Goal: Contribute content: Contribute content

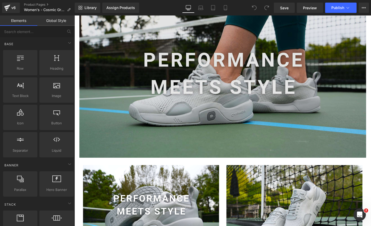
scroll to position [675, 0]
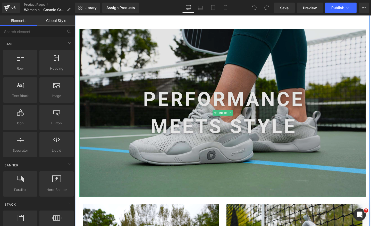
click at [224, 105] on img at bounding box center [230, 117] width 301 height 177
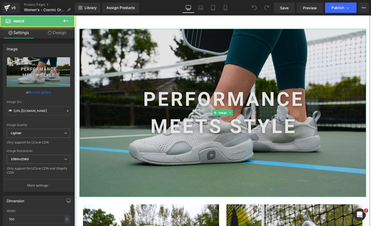
scroll to position [0, 270]
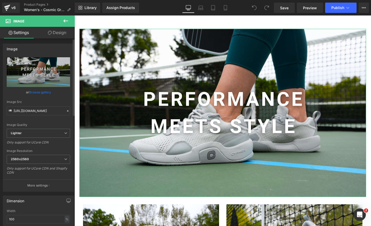
click at [31, 92] on link "Browse gallery" at bounding box center [40, 92] width 22 height 9
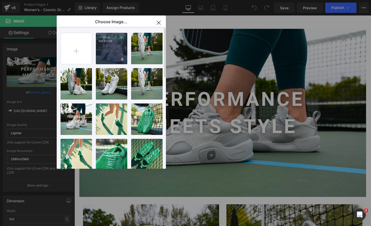
click at [112, 55] on div "Desktop..._11_.jpg 166.00 KB" at bounding box center [111, 48] width 31 height 31
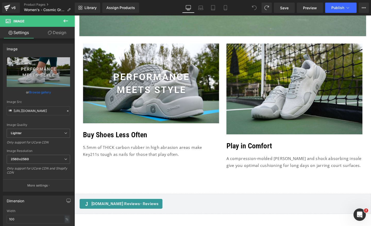
click at [257, 6] on icon at bounding box center [254, 7] width 5 height 5
click at [250, 6] on span at bounding box center [254, 8] width 10 height 10
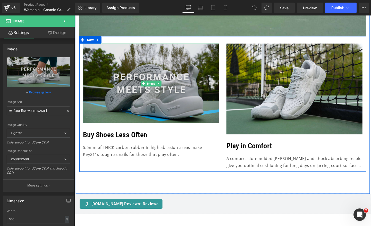
click at [154, 102] on img at bounding box center [154, 87] width 143 height 84
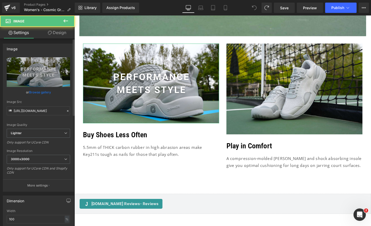
click at [40, 90] on link "Browse gallery" at bounding box center [40, 92] width 22 height 9
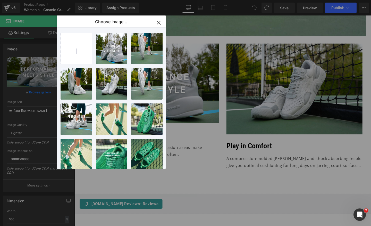
scroll to position [0, 541]
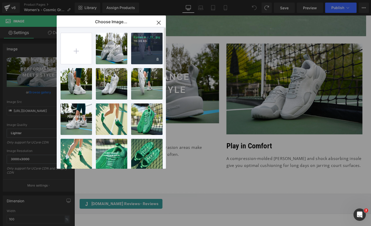
click at [146, 55] on div "Eyewear..._13_.jpg 118.96 KB" at bounding box center [146, 48] width 31 height 31
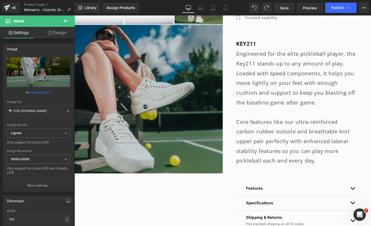
click at [162, 109] on img at bounding box center [152, 103] width 156 height 156
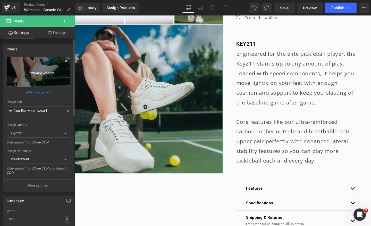
scroll to position [0, 0]
click at [37, 76] on link "Replace Image" at bounding box center [38, 72] width 63 height 30
type input "C:\fakepath\Untitled design (24).jpg"
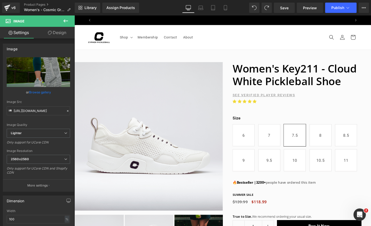
scroll to position [0, 541]
click at [225, 6] on icon at bounding box center [225, 7] width 5 height 5
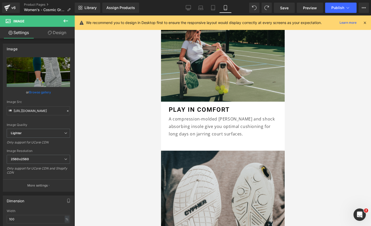
scroll to position [989, 0]
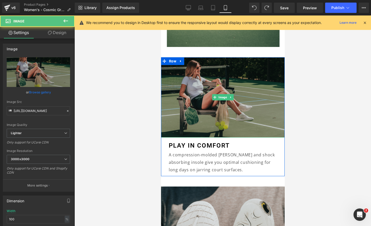
click at [218, 91] on div "Image" at bounding box center [223, 97] width 124 height 80
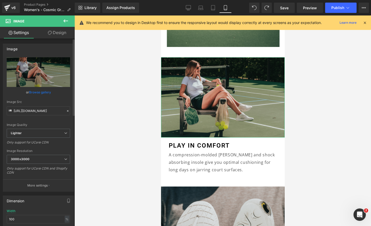
click at [32, 90] on link "Browse gallery" at bounding box center [40, 92] width 22 height 9
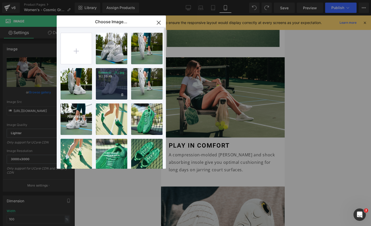
scroll to position [0, 189]
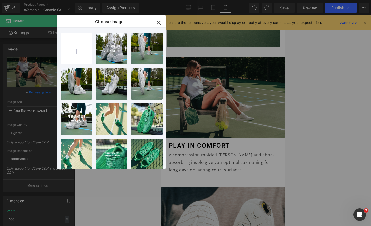
click at [297, 0] on div "You are previewing how the will restyle your page. You can not edit Elements in…" at bounding box center [185, 0] width 371 height 0
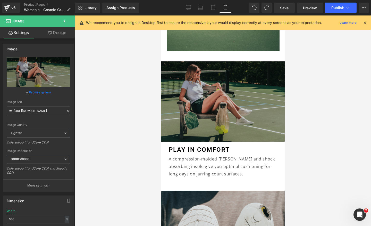
scroll to position [990, 0]
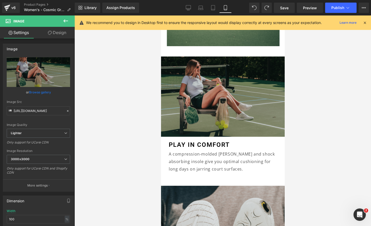
click at [223, 92] on img at bounding box center [223, 96] width 124 height 80
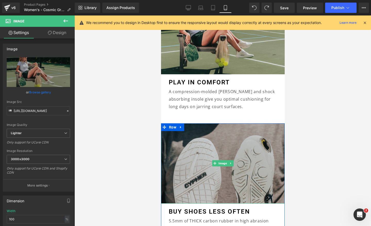
scroll to position [1060, 0]
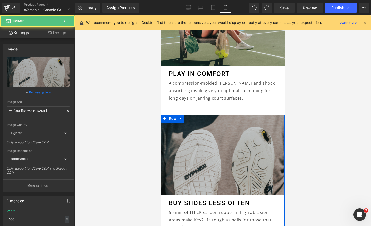
click at [230, 161] on img at bounding box center [223, 155] width 124 height 80
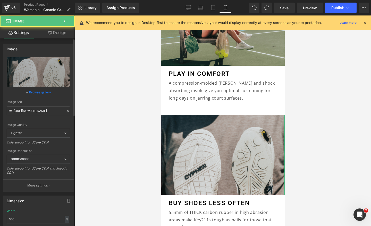
click at [39, 91] on link "Browse gallery" at bounding box center [40, 92] width 22 height 9
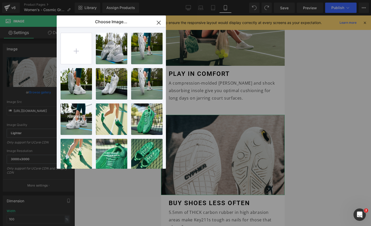
scroll to position [0, 94]
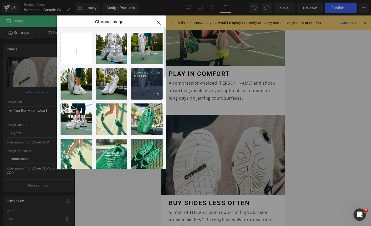
click at [138, 86] on div "Eyewear..._10_.jpg 121.92 KB" at bounding box center [146, 83] width 31 height 31
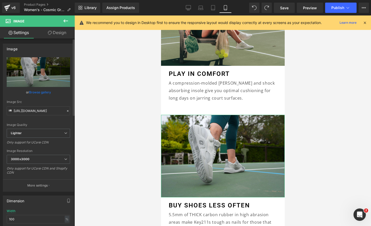
click at [35, 90] on link "Browse gallery" at bounding box center [40, 92] width 22 height 9
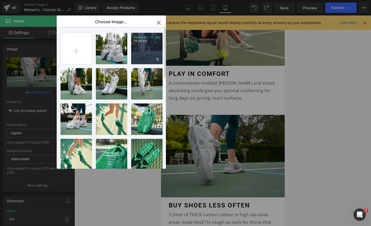
click at [134, 47] on div "Eyewear..._13_.jpg 118.96 KB" at bounding box center [146, 48] width 31 height 31
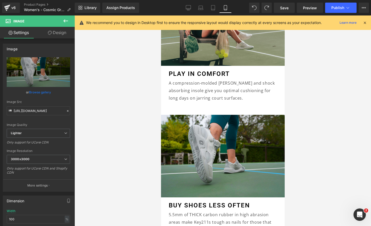
scroll to position [0, 189]
click at [311, 133] on div at bounding box center [222, 120] width 296 height 210
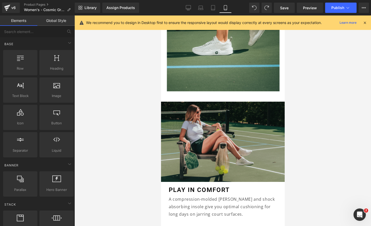
scroll to position [944, 0]
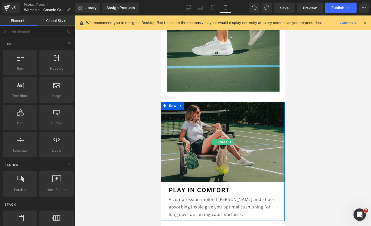
click at [223, 113] on img at bounding box center [223, 142] width 124 height 80
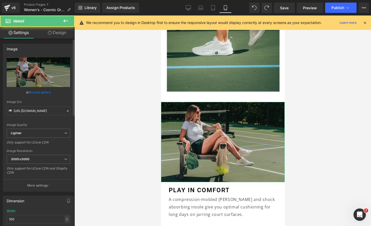
click at [36, 93] on link "Browse gallery" at bounding box center [40, 92] width 22 height 9
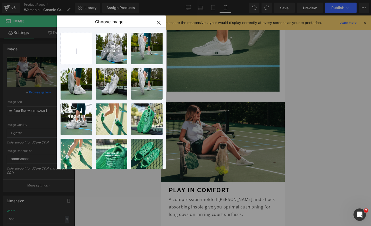
scroll to position [0, 94]
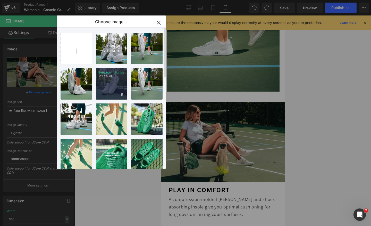
click at [99, 96] on div "Eyewear..._11_.jpg 162.30 KB" at bounding box center [111, 83] width 31 height 31
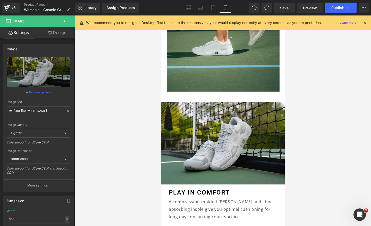
click at [317, 91] on div at bounding box center [222, 120] width 296 height 210
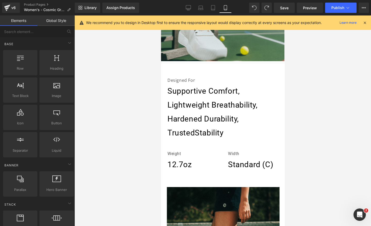
scroll to position [594, 0]
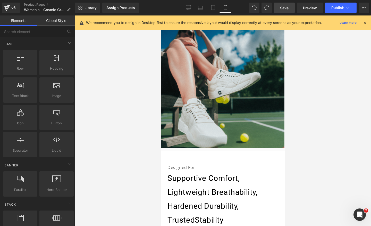
click at [284, 11] on link "Save" at bounding box center [284, 8] width 21 height 10
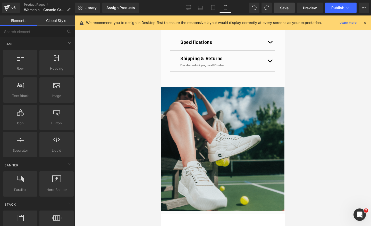
scroll to position [0, 0]
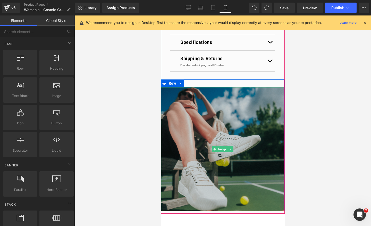
click at [224, 145] on img at bounding box center [222, 149] width 124 height 124
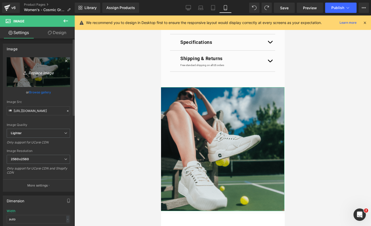
click at [37, 79] on link "Replace Image" at bounding box center [38, 72] width 63 height 30
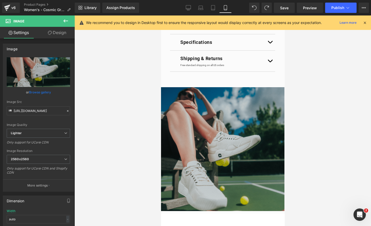
scroll to position [0, 94]
type input "C:\fakepath\Untitled design (25).jpg"
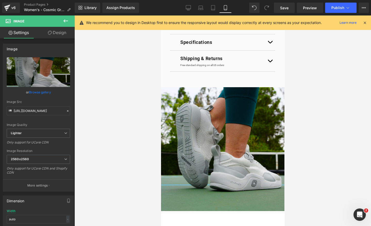
scroll to position [0, 189]
click at [343, 154] on div at bounding box center [222, 120] width 296 height 210
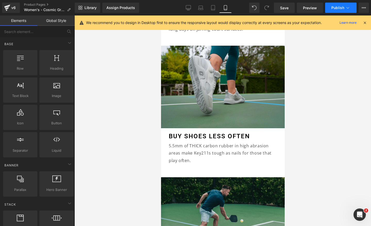
scroll to position [0, 0]
click at [285, 11] on link "Save" at bounding box center [284, 8] width 21 height 10
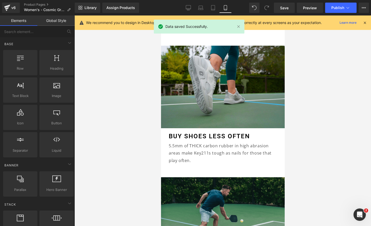
scroll to position [0, 94]
